Goal: Communication & Community: Answer question/provide support

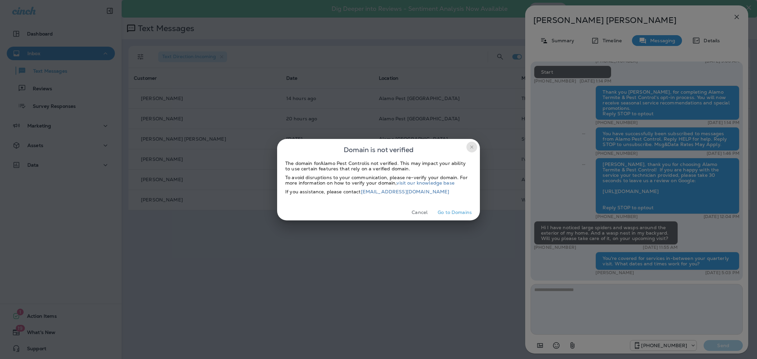
click at [473, 144] on icon "close" at bounding box center [471, 146] width 5 height 5
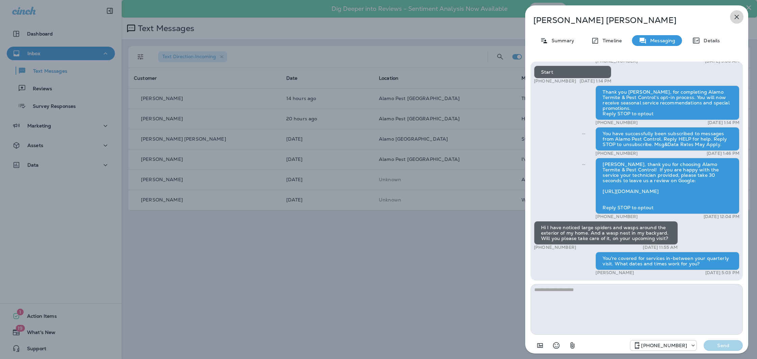
click at [731, 17] on button "button" at bounding box center [737, 17] width 14 height 14
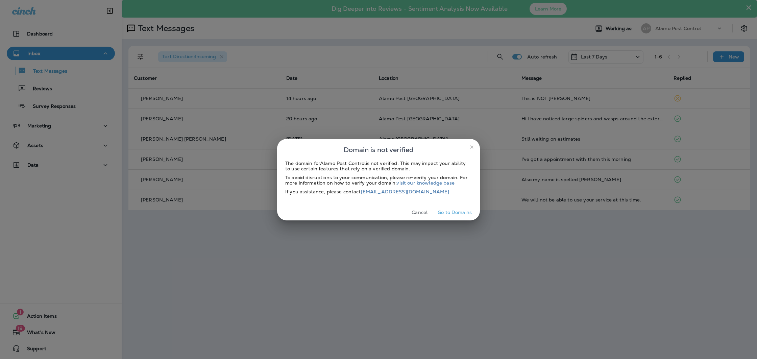
click at [423, 214] on button "Cancel" at bounding box center [419, 212] width 25 height 10
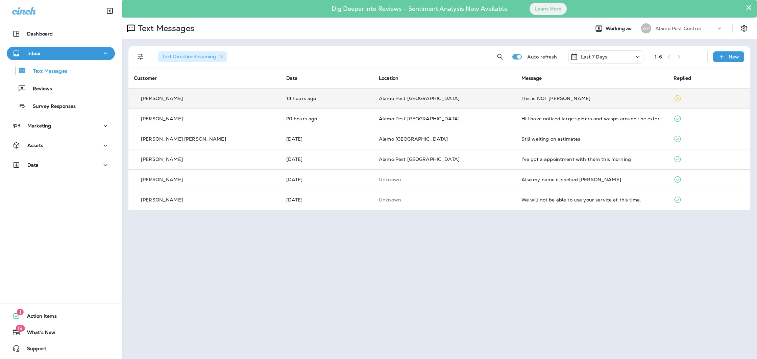
click at [544, 97] on div "This is NOT [PERSON_NAME]" at bounding box center [592, 98] width 142 height 5
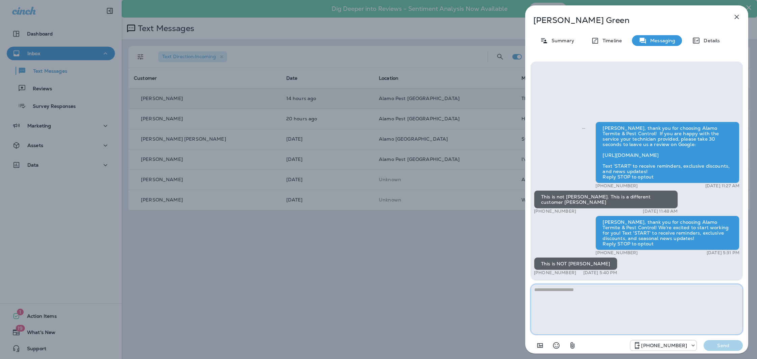
click at [579, 297] on textarea at bounding box center [636, 309] width 212 height 51
type textarea "**********"
click at [711, 341] on button "Send" at bounding box center [722, 345] width 39 height 11
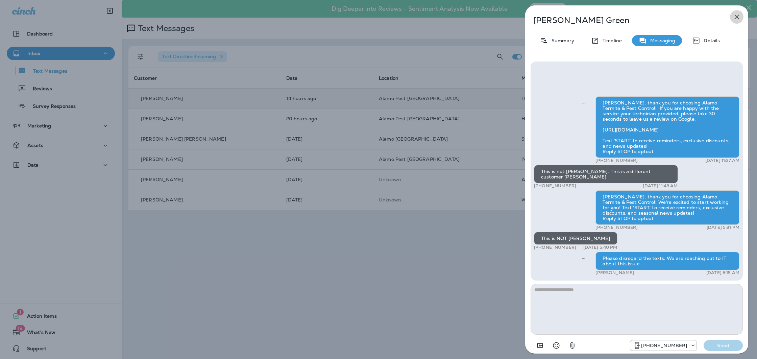
click at [738, 18] on icon "button" at bounding box center [736, 17] width 8 height 8
